Goal: Task Accomplishment & Management: Use online tool/utility

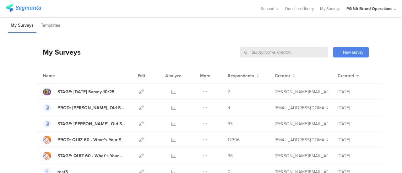
click at [306, 49] on input "text" at bounding box center [284, 52] width 88 height 10
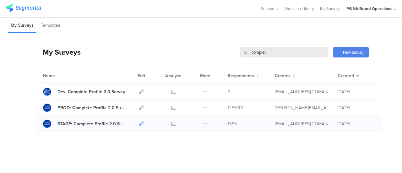
type input "complet"
click at [141, 123] on icon at bounding box center [141, 124] width 5 height 5
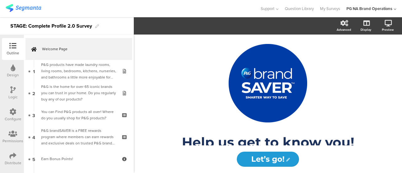
click at [14, 155] on icon at bounding box center [12, 155] width 7 height 7
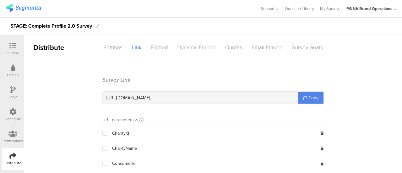
click at [192, 45] on div "Dynamic Embed" at bounding box center [197, 47] width 48 height 11
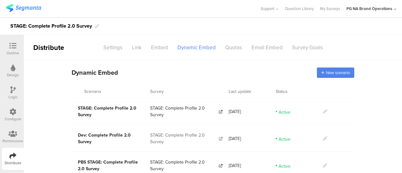
click at [200, 98] on div "STAGE: Complete Profile 2.0 Survey STAGE: Complete Profile 2.0 Survey [DATE] Ac…" at bounding box center [213, 111] width 283 height 27
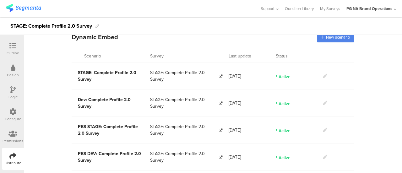
scroll to position [36, 0]
